Goal: Find contact information: Find contact information

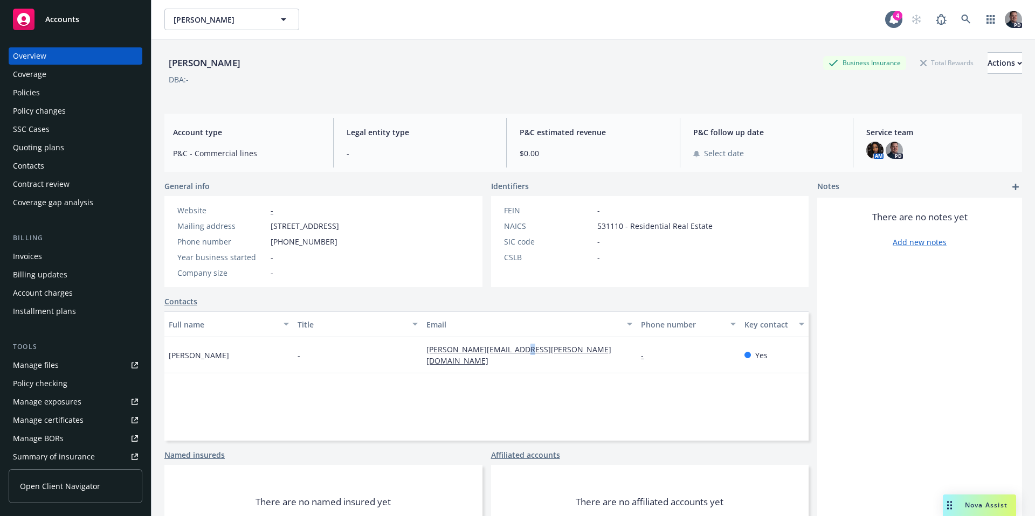
drag, startPoint x: 529, startPoint y: 366, endPoint x: 513, endPoint y: 364, distance: 16.3
click at [513, 364] on div "[PERSON_NAME][EMAIL_ADDRESS][PERSON_NAME][DOMAIN_NAME]" at bounding box center [529, 355] width 214 height 36
drag, startPoint x: 553, startPoint y: 363, endPoint x: 421, endPoint y: 368, distance: 132.1
click at [422, 368] on div "[PERSON_NAME][EMAIL_ADDRESS][PERSON_NAME][DOMAIN_NAME]" at bounding box center [529, 355] width 214 height 36
copy link "[PERSON_NAME][EMAIL_ADDRESS][PERSON_NAME][DOMAIN_NAME]"
